Goal: Navigation & Orientation: Understand site structure

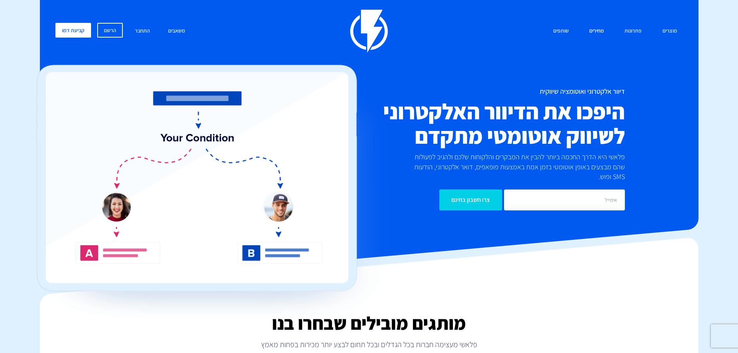
click at [598, 31] on link "מחירים" at bounding box center [596, 31] width 26 height 17
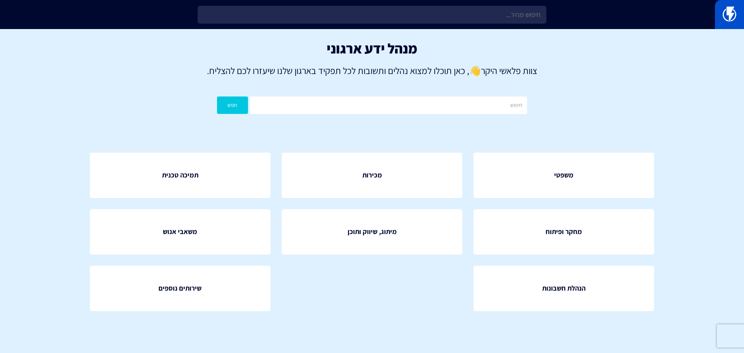
click at [721, 12] on link at bounding box center [729, 14] width 29 height 29
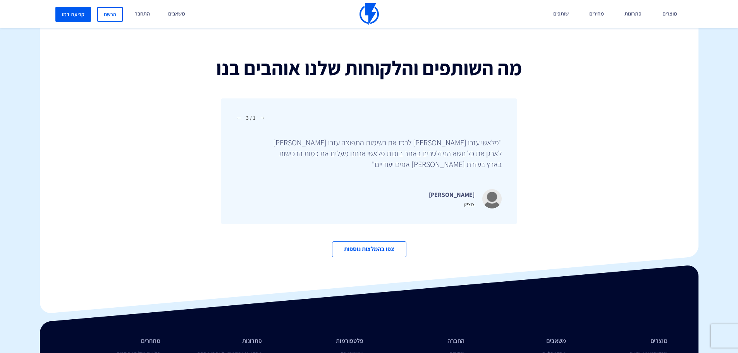
scroll to position [2659, 0]
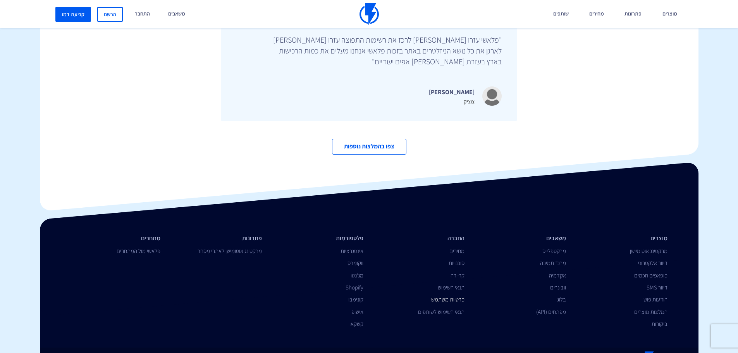
click at [448, 295] on link "פרטיות משתמש" at bounding box center [447, 298] width 33 height 7
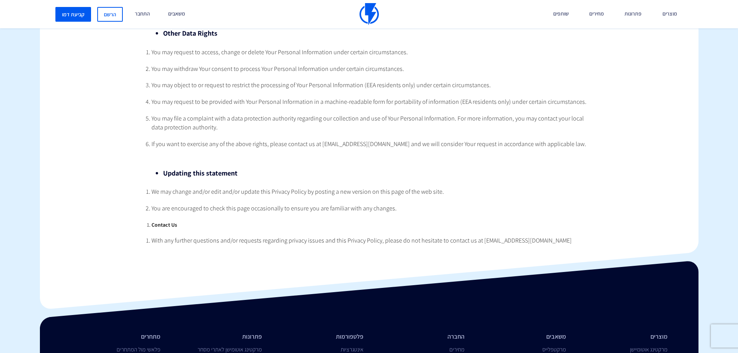
scroll to position [1692, 0]
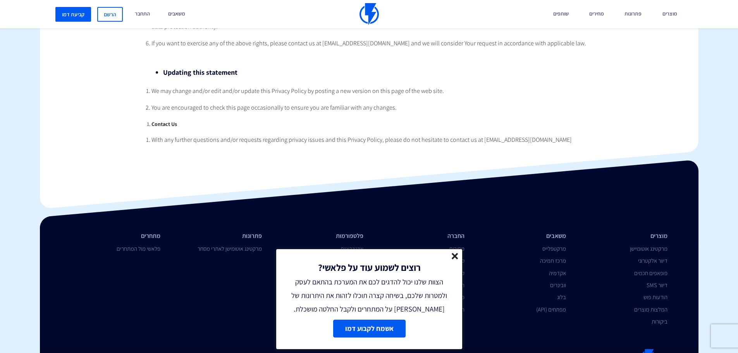
click at [454, 254] on line at bounding box center [454, 255] width 5 height 5
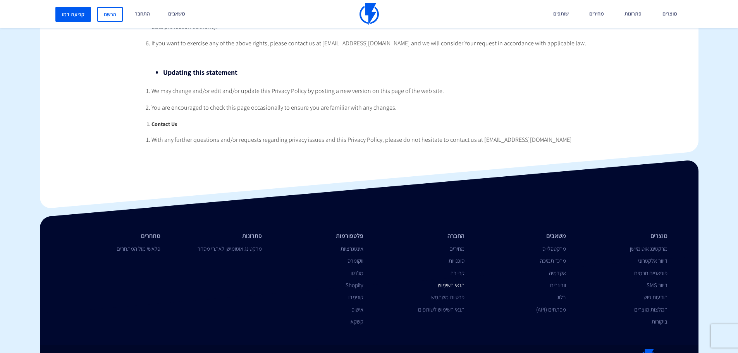
click at [452, 281] on link "תנאי השימוש" at bounding box center [451, 284] width 27 height 7
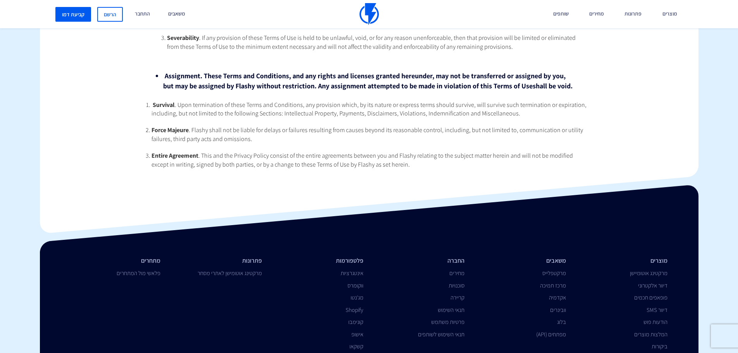
scroll to position [3147, 0]
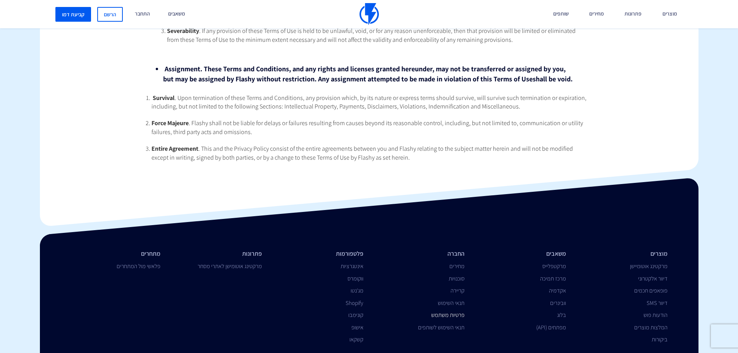
click at [452, 311] on link "פרטיות משתמש" at bounding box center [447, 314] width 33 height 7
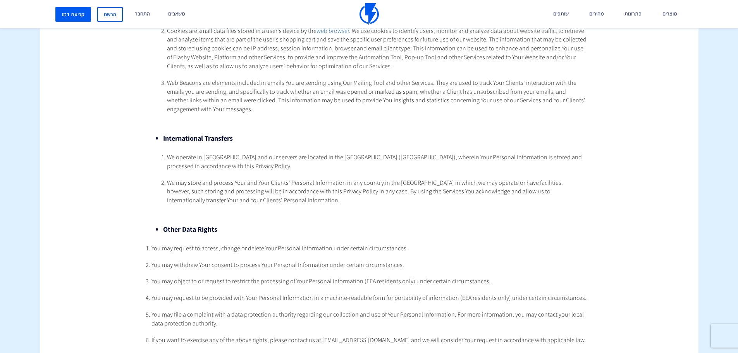
scroll to position [1588, 0]
